Goal: Task Accomplishment & Management: Use online tool/utility

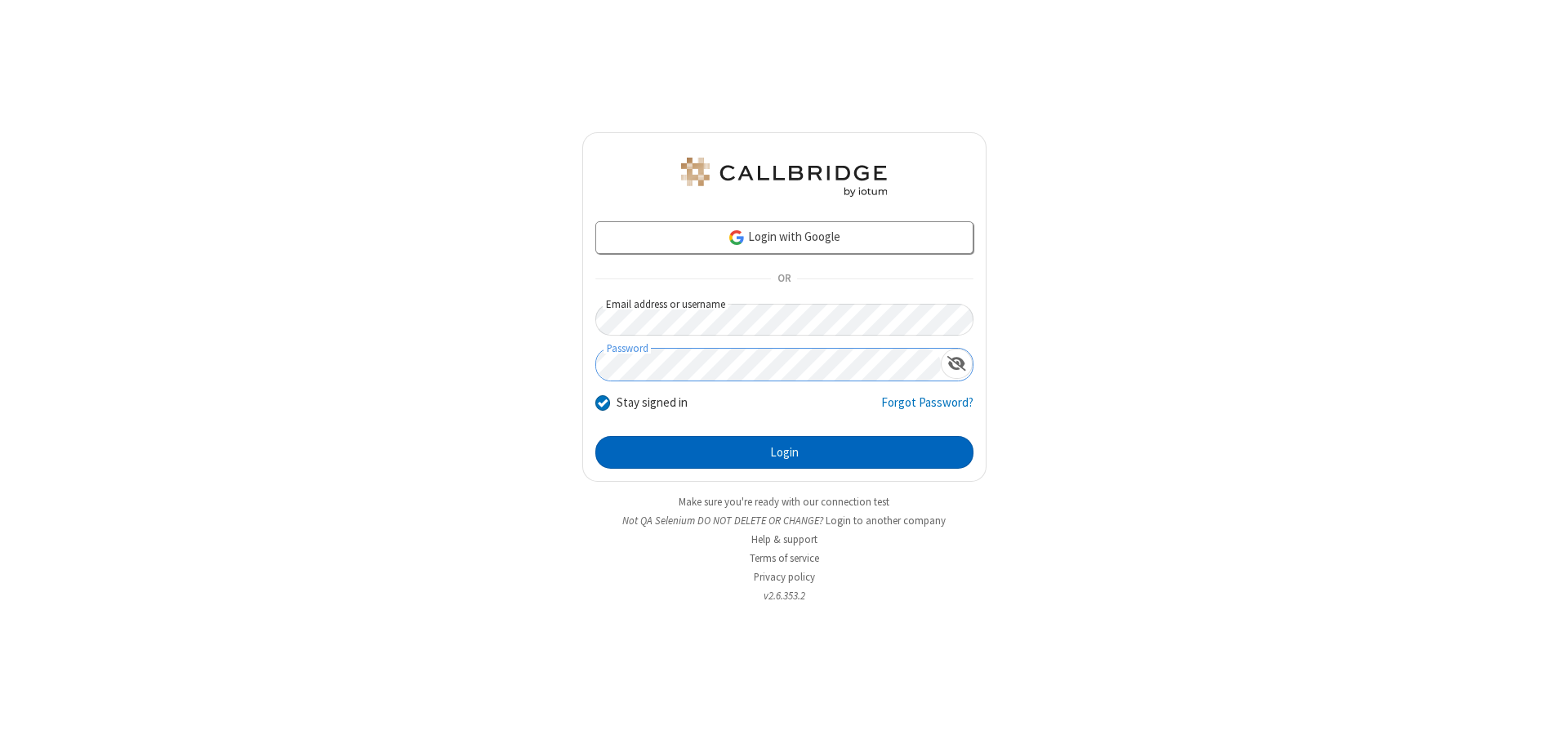
click at [784, 453] on button "Login" at bounding box center [784, 453] width 378 height 33
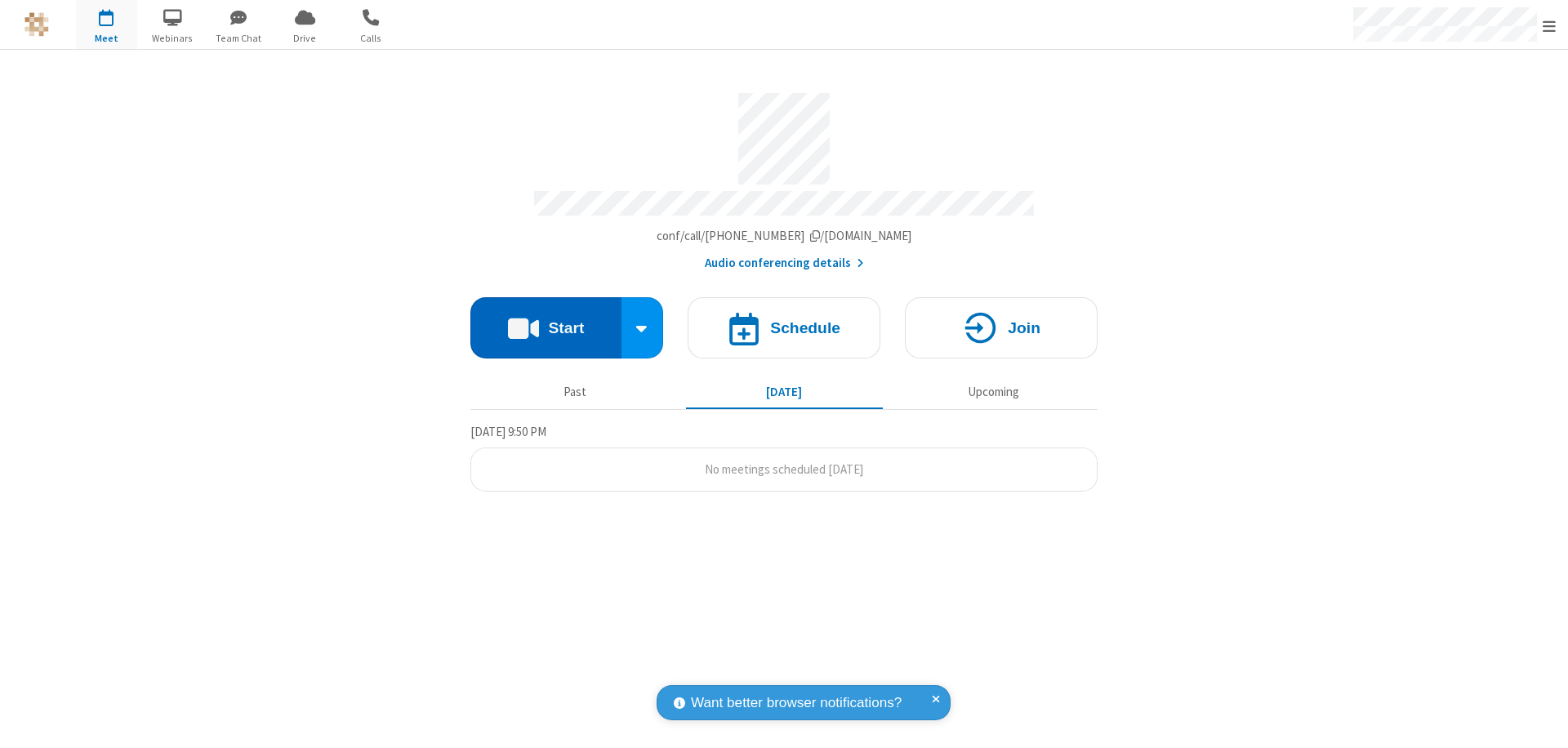
click at [545, 320] on button "Start" at bounding box center [545, 327] width 151 height 61
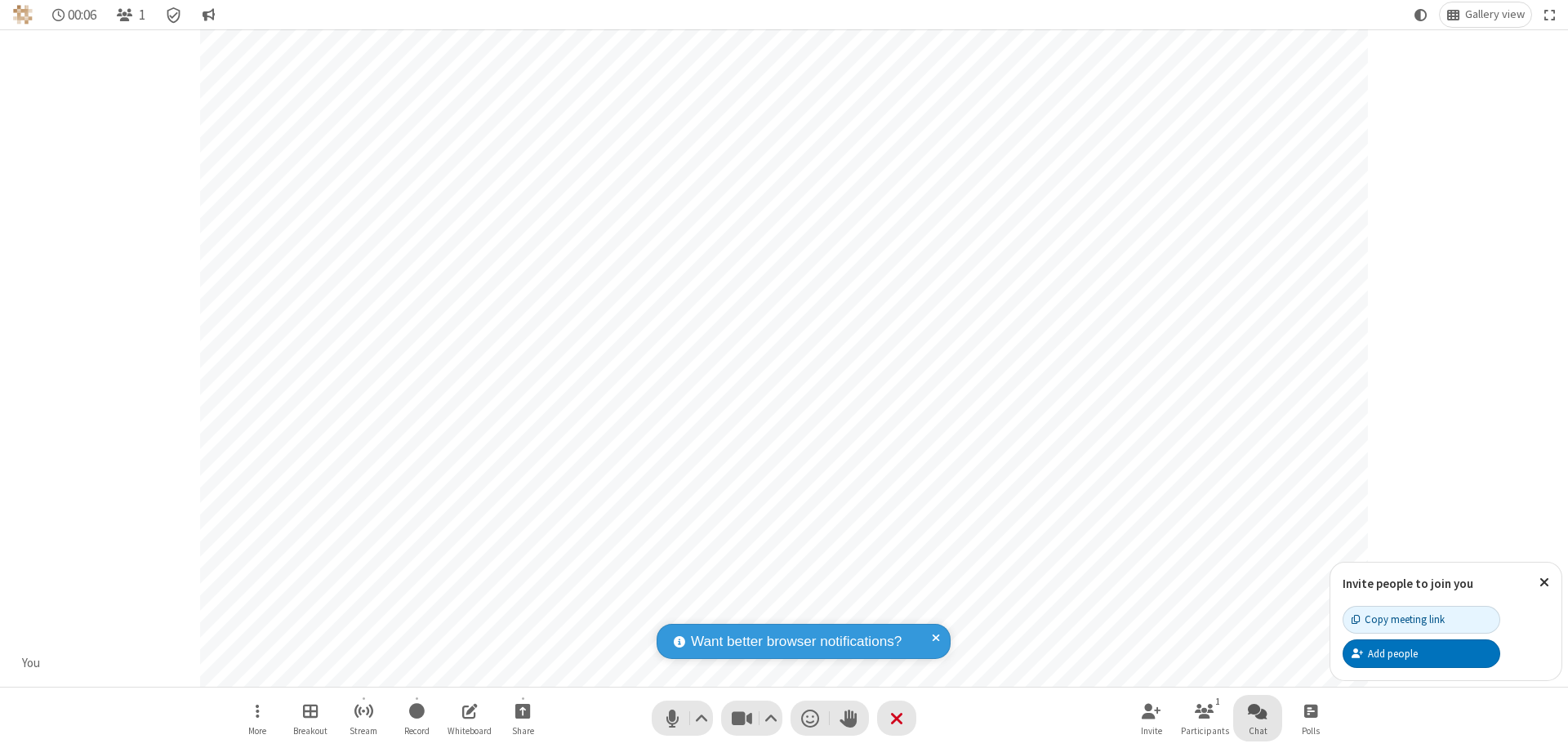
click at [1258, 711] on span "Open chat" at bounding box center [1258, 711] width 20 height 20
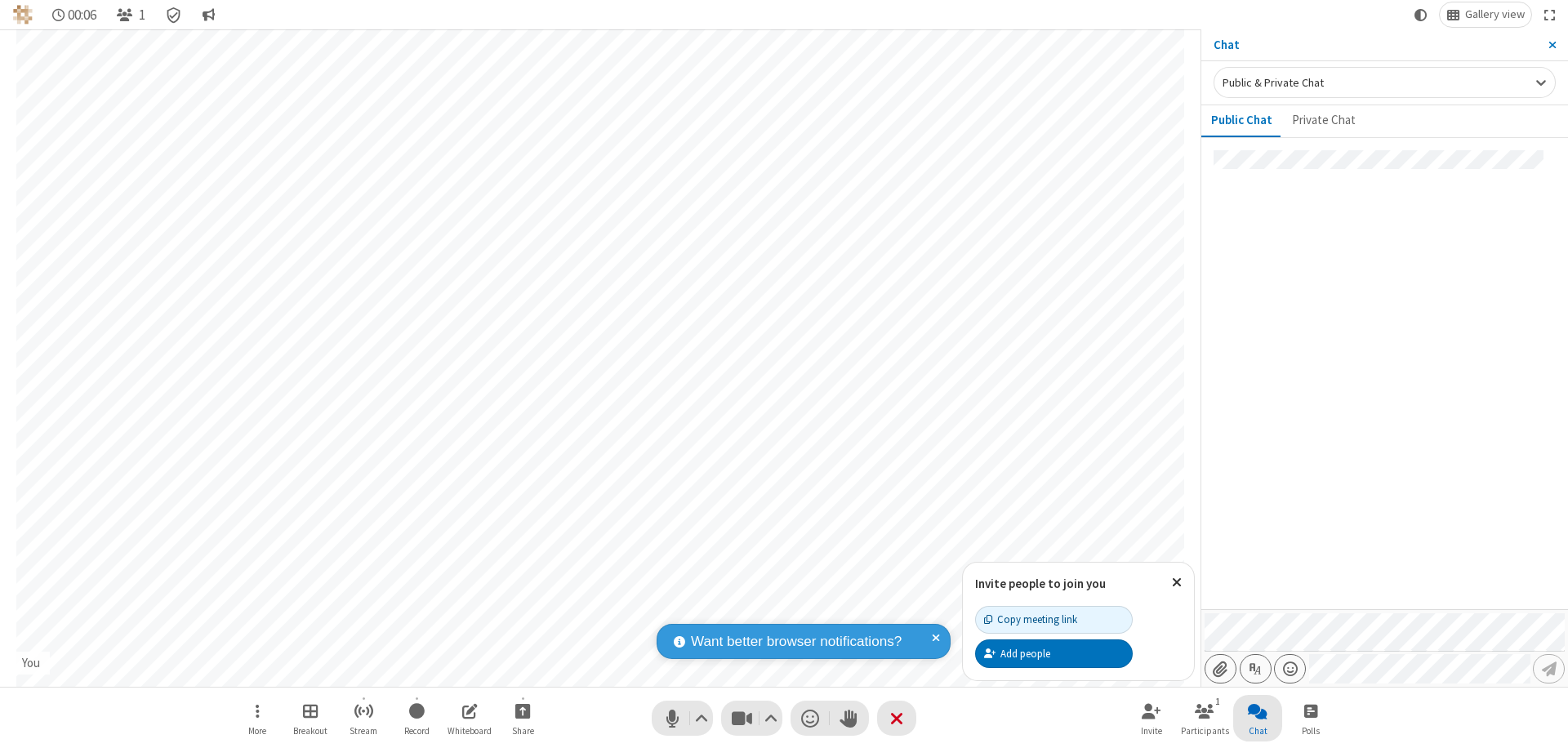
type input "C:\fakepath\doc_test.docx"
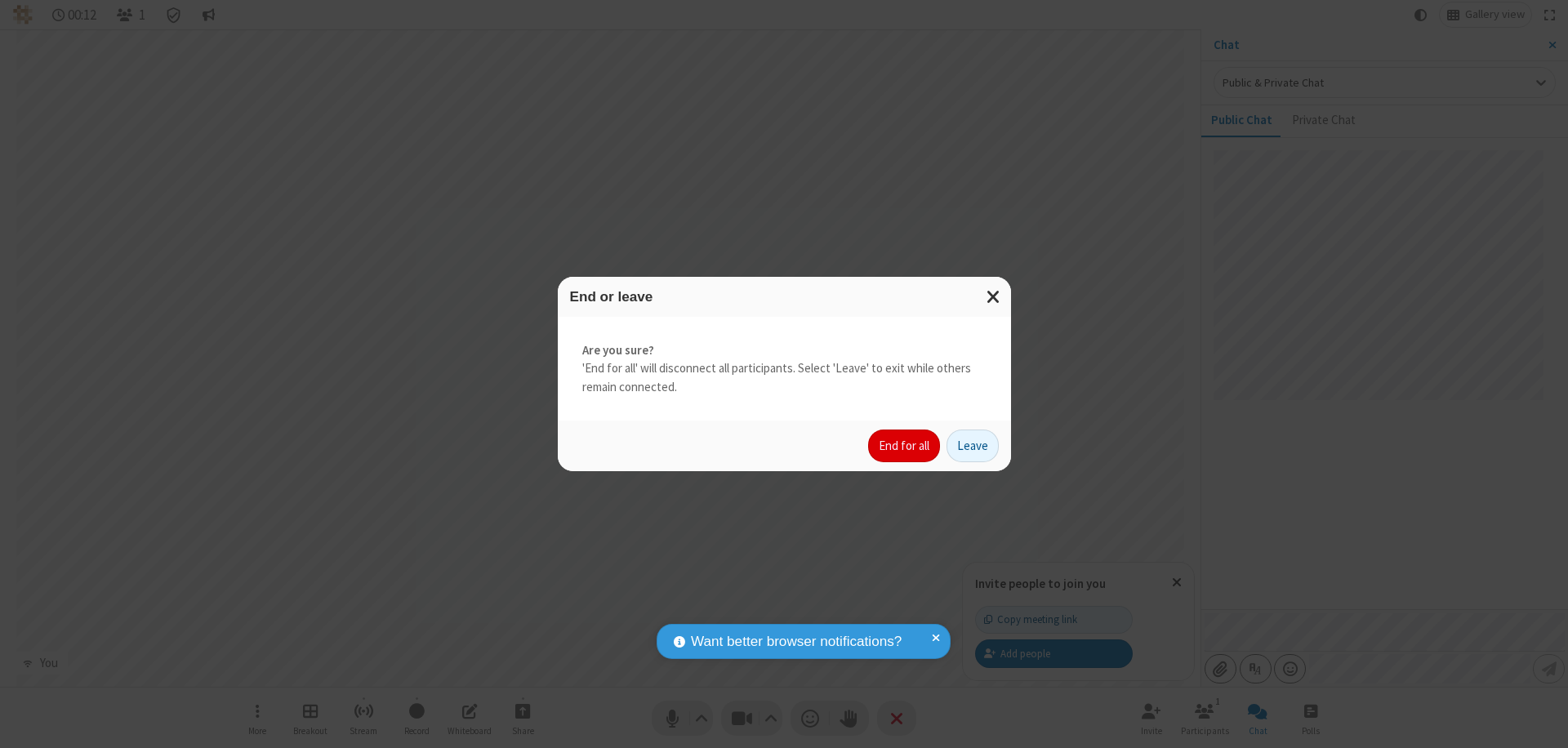
click at [905, 446] on button "End for all" at bounding box center [904, 445] width 72 height 33
